Goal: Task Accomplishment & Management: Manage account settings

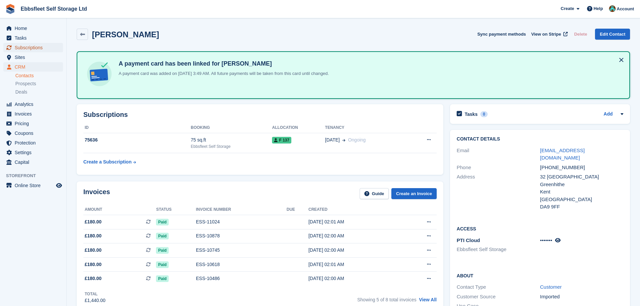
click at [38, 47] on span "Subscriptions" at bounding box center [35, 47] width 40 height 9
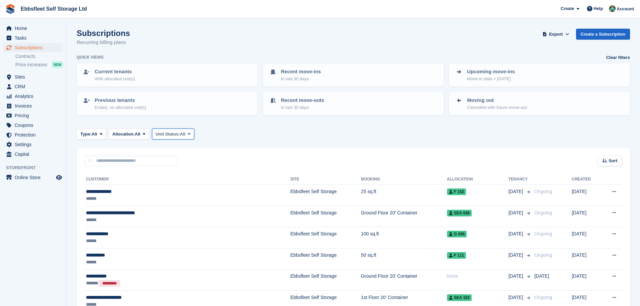
click at [192, 133] on span at bounding box center [188, 133] width 5 height 5
click at [188, 173] on link "Overlocked" at bounding box center [184, 174] width 58 height 12
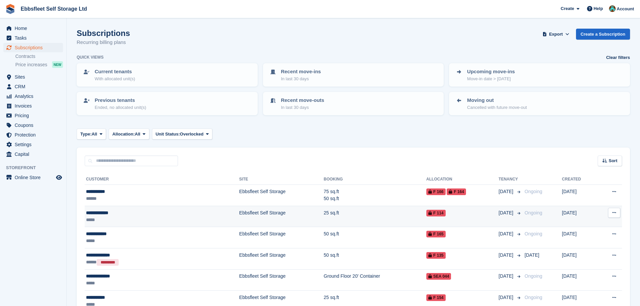
scroll to position [145, 0]
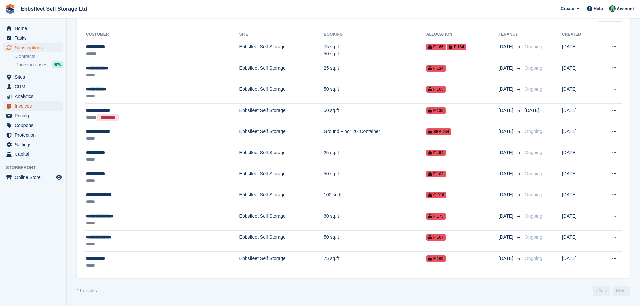
click at [33, 104] on span "Invoices" at bounding box center [35, 105] width 40 height 9
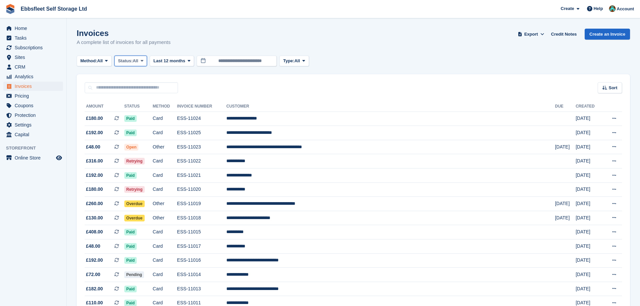
click at [143, 61] on icon at bounding box center [142, 61] width 3 height 4
click at [142, 112] on link "Open" at bounding box center [146, 113] width 58 height 12
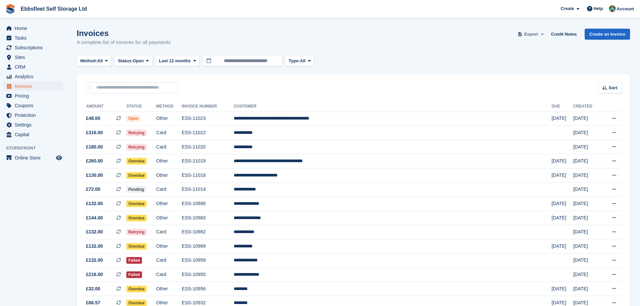
click at [538, 33] on span "Export" at bounding box center [531, 34] width 14 height 7
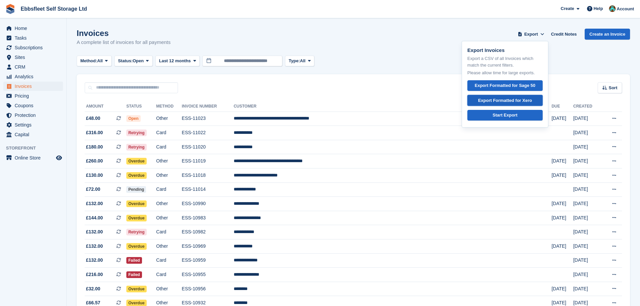
click at [511, 98] on div "Export Formatted for Xero" at bounding box center [505, 100] width 54 height 7
click at [31, 68] on span "CRM" at bounding box center [35, 66] width 40 height 9
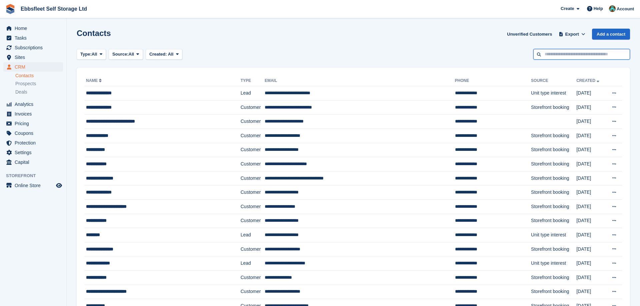
click at [554, 54] on input "text" at bounding box center [581, 54] width 97 height 11
type input "****"
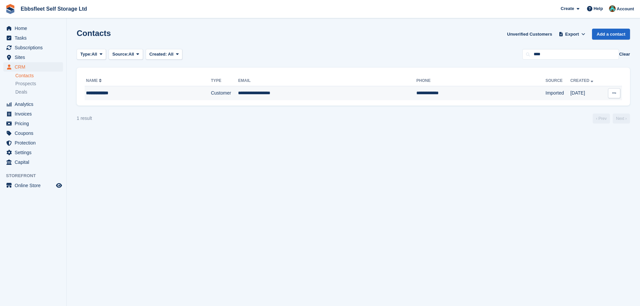
click at [113, 93] on div "**********" at bounding box center [132, 93] width 92 height 7
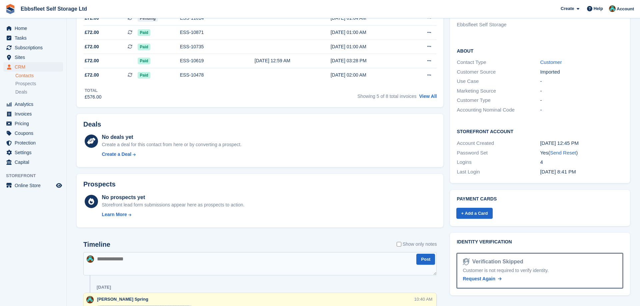
scroll to position [272, 0]
